Goal: Transaction & Acquisition: Download file/media

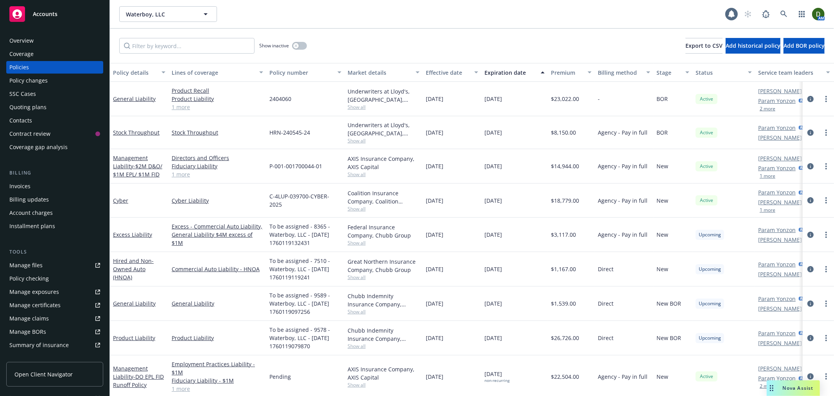
click at [67, 181] on div "Invoices" at bounding box center [54, 186] width 91 height 13
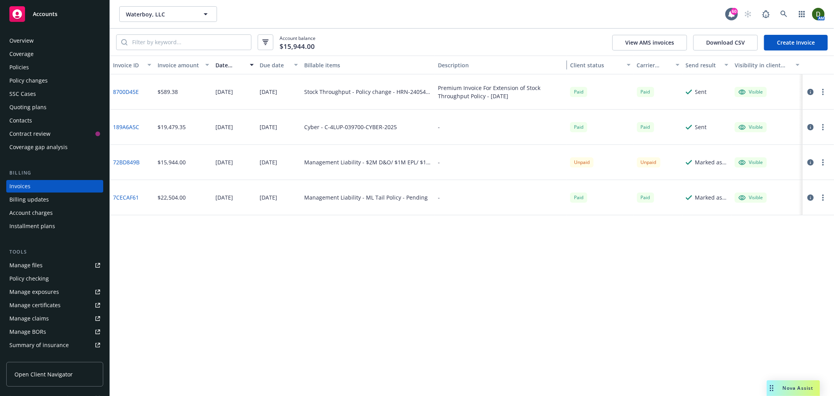
drag, startPoint x: 540, startPoint y: 70, endPoint x: 597, endPoint y: 59, distance: 58.7
click at [597, 59] on div "Invoice ID Invoice amount Date issued Due date Billable items Description Clien…" at bounding box center [472, 65] width 724 height 19
click at [45, 63] on div "Policies" at bounding box center [54, 67] width 91 height 13
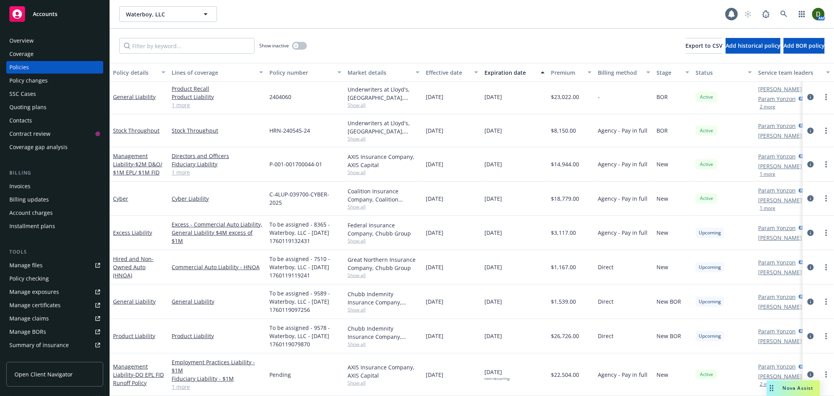
scroll to position [9, 0]
click at [47, 261] on link "Manage files" at bounding box center [54, 265] width 97 height 13
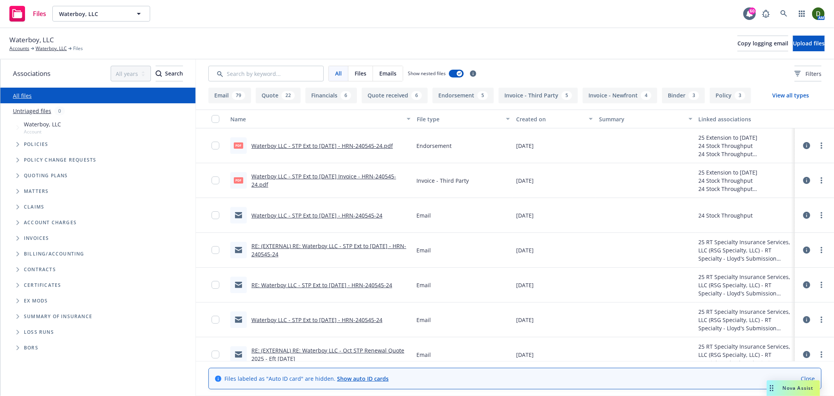
click at [332, 144] on link "Waterboy LLC - STP Ext to [DATE] - HRN-240545-24.pdf" at bounding box center [322, 145] width 142 height 7
click at [215, 185] on div at bounding box center [218, 180] width 13 height 25
click at [215, 178] on input "checkbox" at bounding box center [216, 180] width 8 height 8
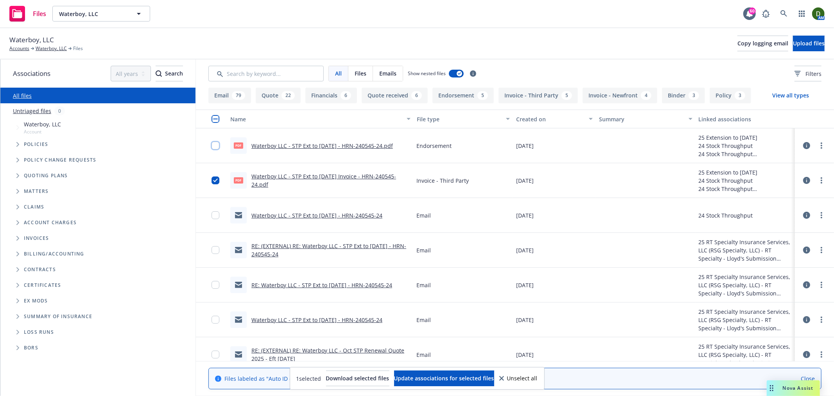
click at [212, 142] on input "checkbox" at bounding box center [216, 146] width 8 height 8
click at [375, 373] on button "Download selected files" at bounding box center [357, 378] width 63 height 16
